Goal: Task Accomplishment & Management: Use online tool/utility

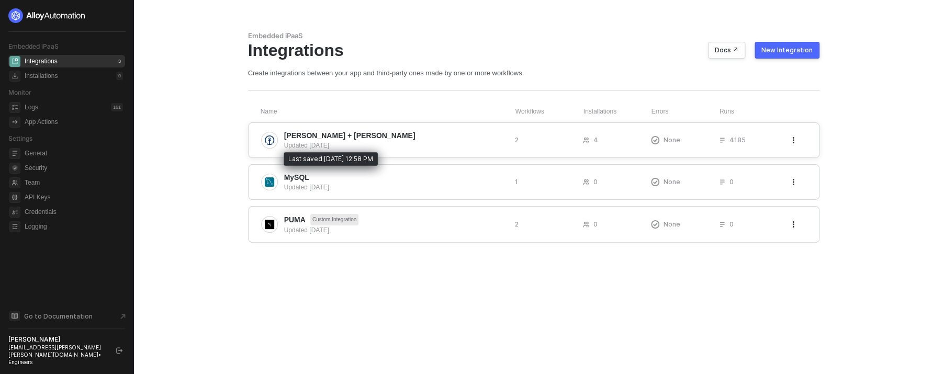
click at [344, 147] on div "Updated [DATE]" at bounding box center [395, 145] width 222 height 9
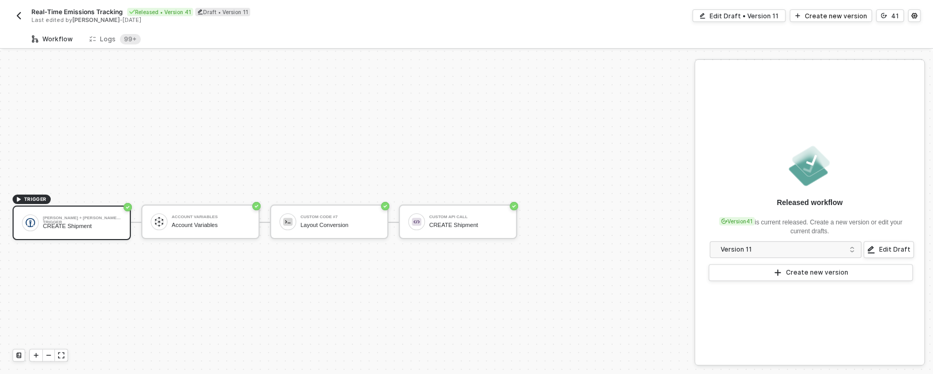
scroll to position [19, 0]
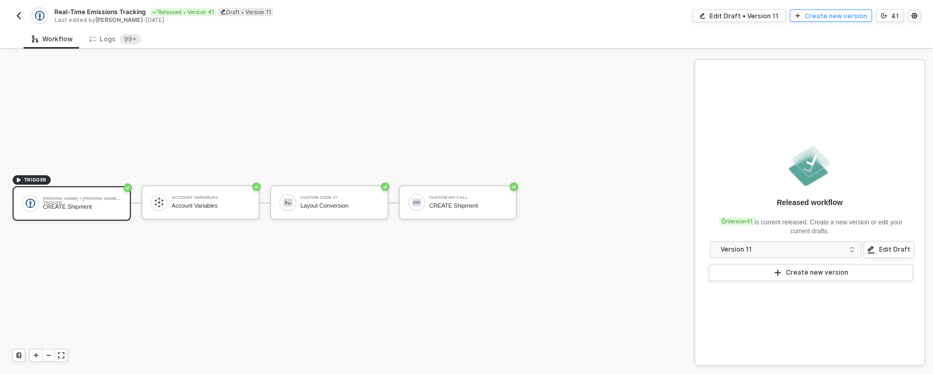
click at [842, 16] on div "Create new version" at bounding box center [836, 16] width 62 height 9
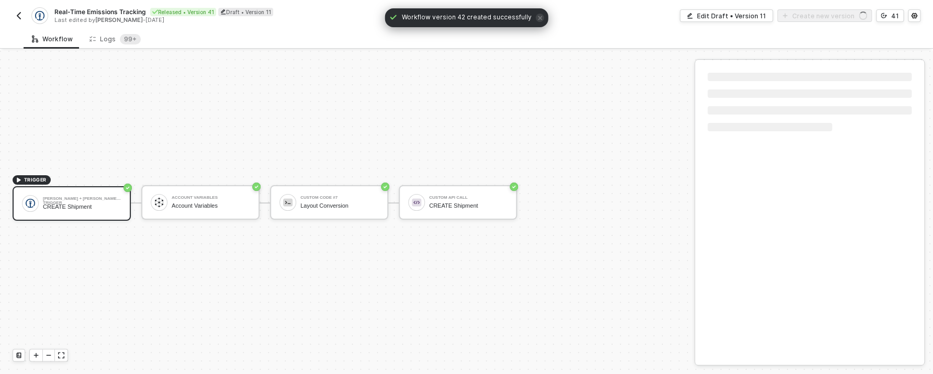
click at [341, 220] on div "Custom Code #7 Layout Conversion" at bounding box center [329, 203] width 118 height 36
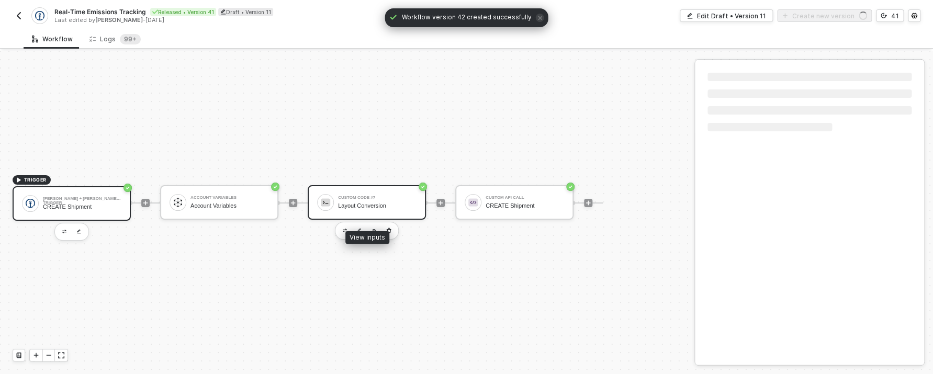
click at [342, 206] on div "Layout Conversion" at bounding box center [377, 206] width 79 height 7
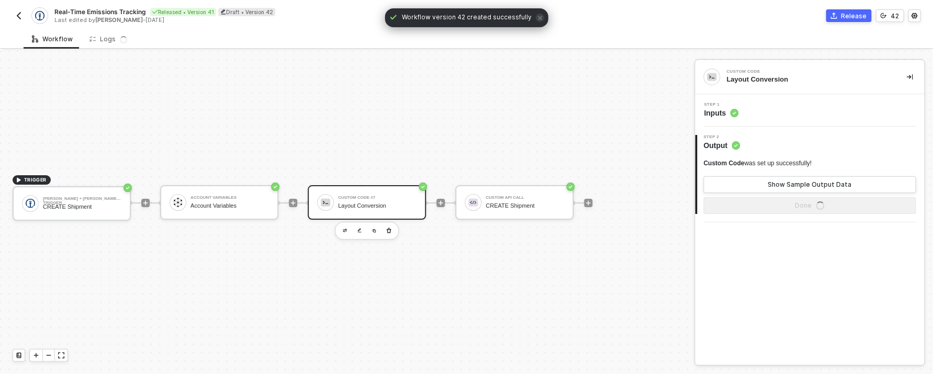
click at [736, 96] on div "Step 1 Inputs" at bounding box center [809, 110] width 229 height 32
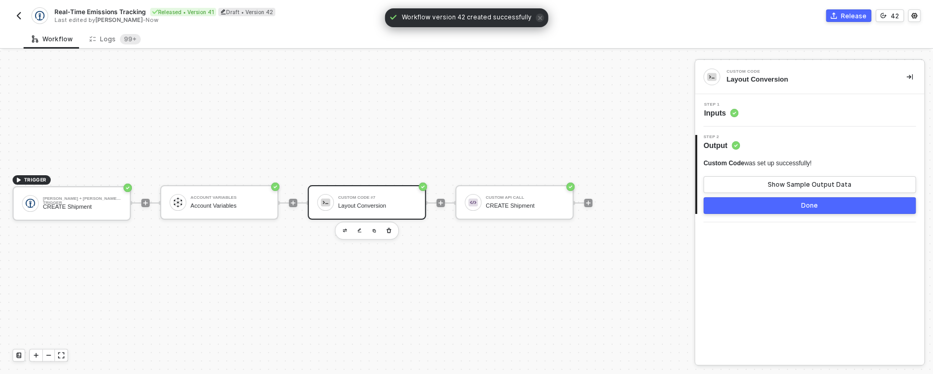
click at [739, 111] on div "Step 1 Inputs" at bounding box center [811, 111] width 227 height 16
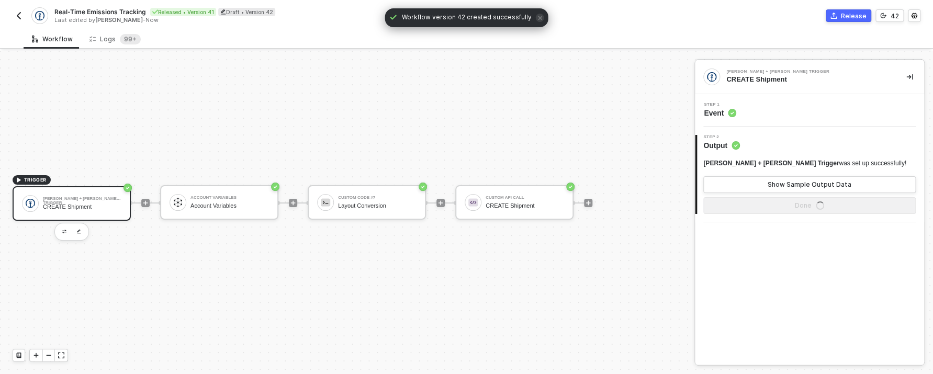
click at [767, 118] on div "Step 1 Event" at bounding box center [811, 111] width 227 height 16
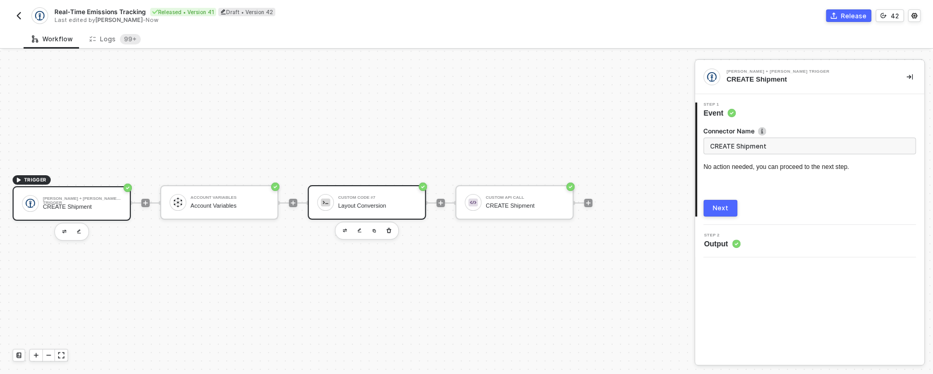
click at [363, 212] on div "Custom Code #7 Layout Conversion" at bounding box center [377, 203] width 79 height 20
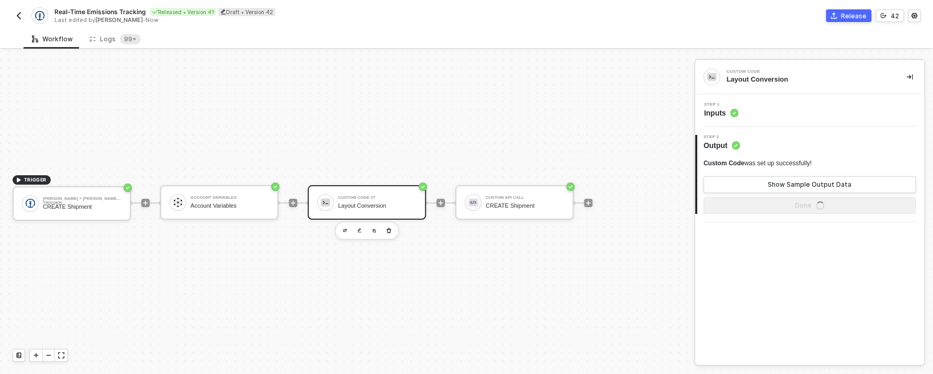
click at [740, 111] on div "Step 1 Inputs" at bounding box center [811, 111] width 227 height 16
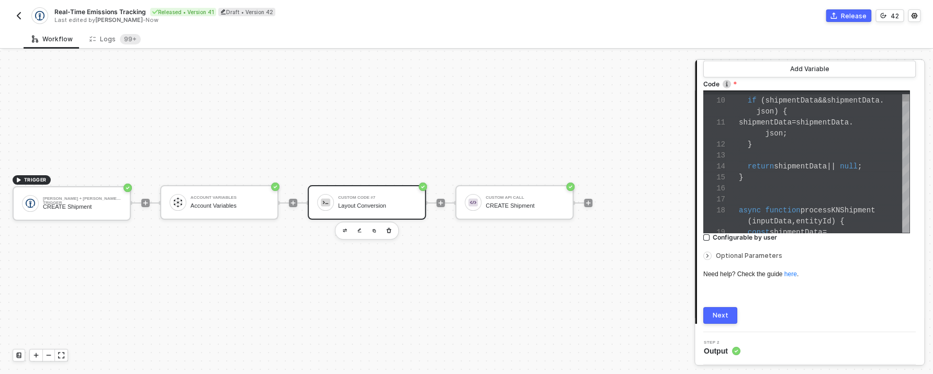
scroll to position [66, 22]
click at [760, 163] on span "return" at bounding box center [761, 166] width 26 height 8
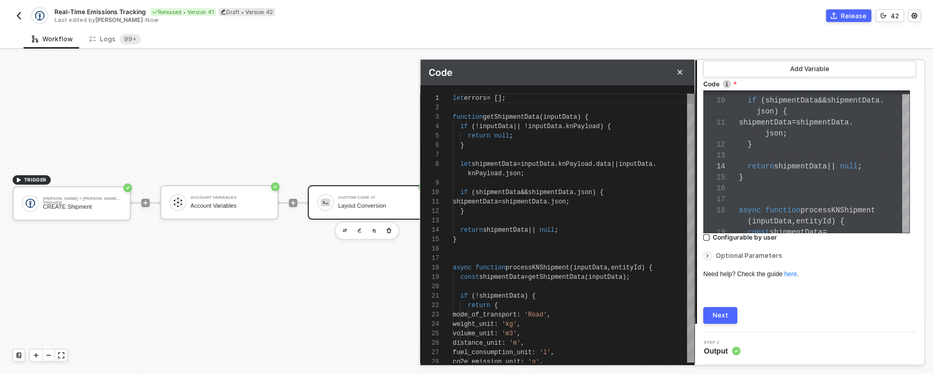
scroll to position [38, 113]
click at [576, 218] on div at bounding box center [574, 220] width 242 height 9
